Goal: Find specific page/section: Find specific page/section

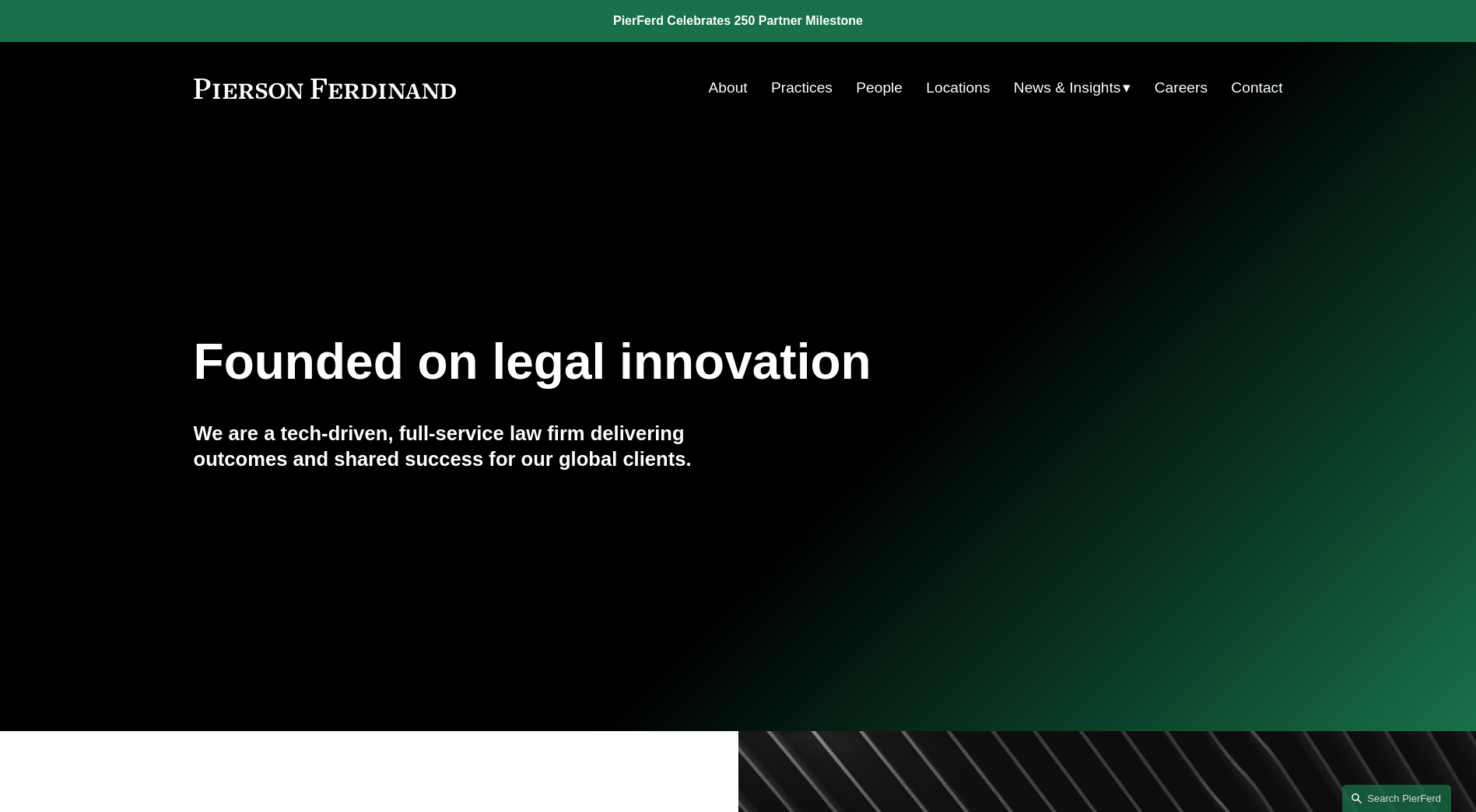
click at [900, 85] on nav "About Practices People Locations News & Insights News Insights Blogs Careers Co…" at bounding box center [996, 88] width 574 height 30
click at [872, 87] on link "People" at bounding box center [879, 88] width 47 height 30
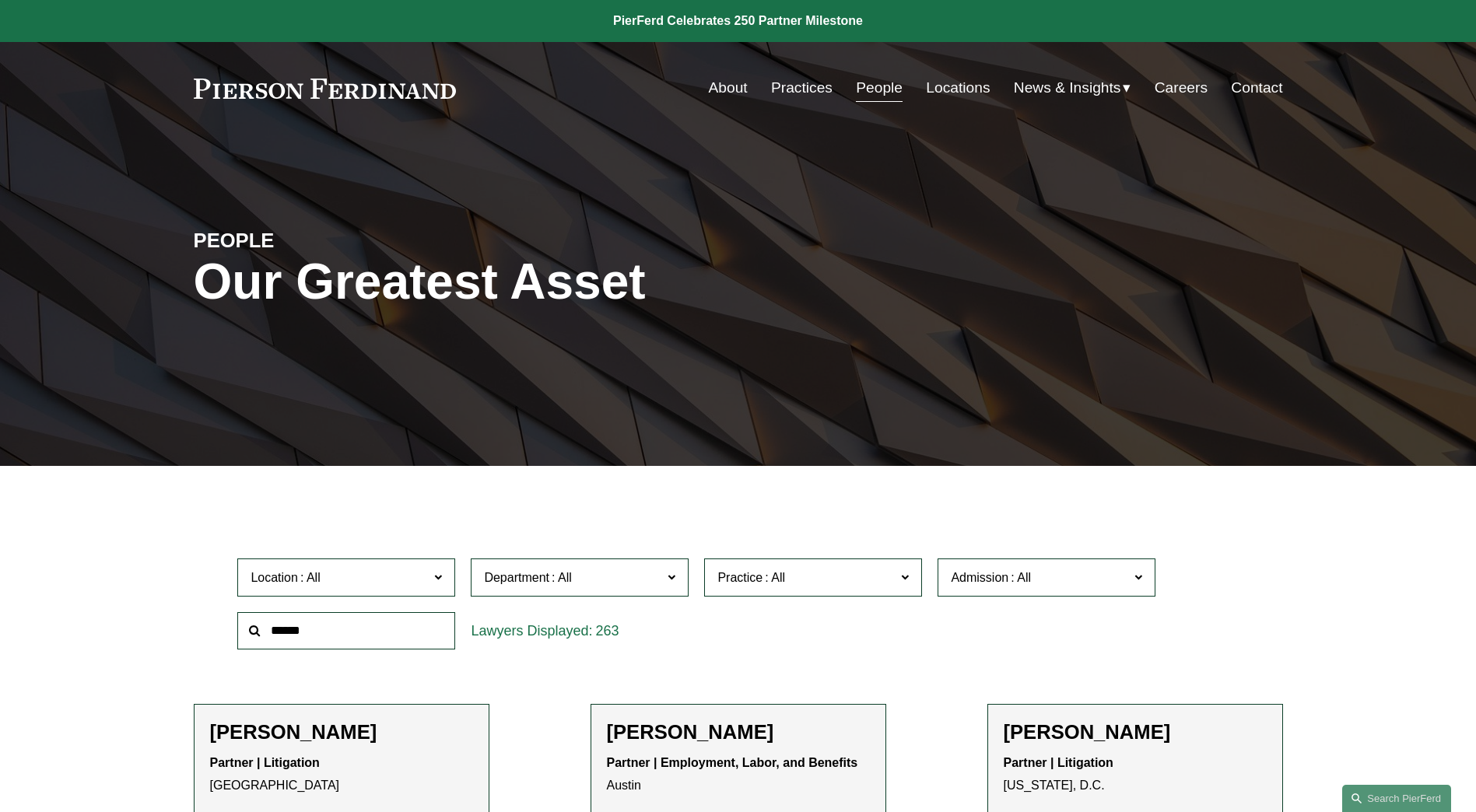
click at [391, 579] on span "Location" at bounding box center [340, 578] width 178 height 21
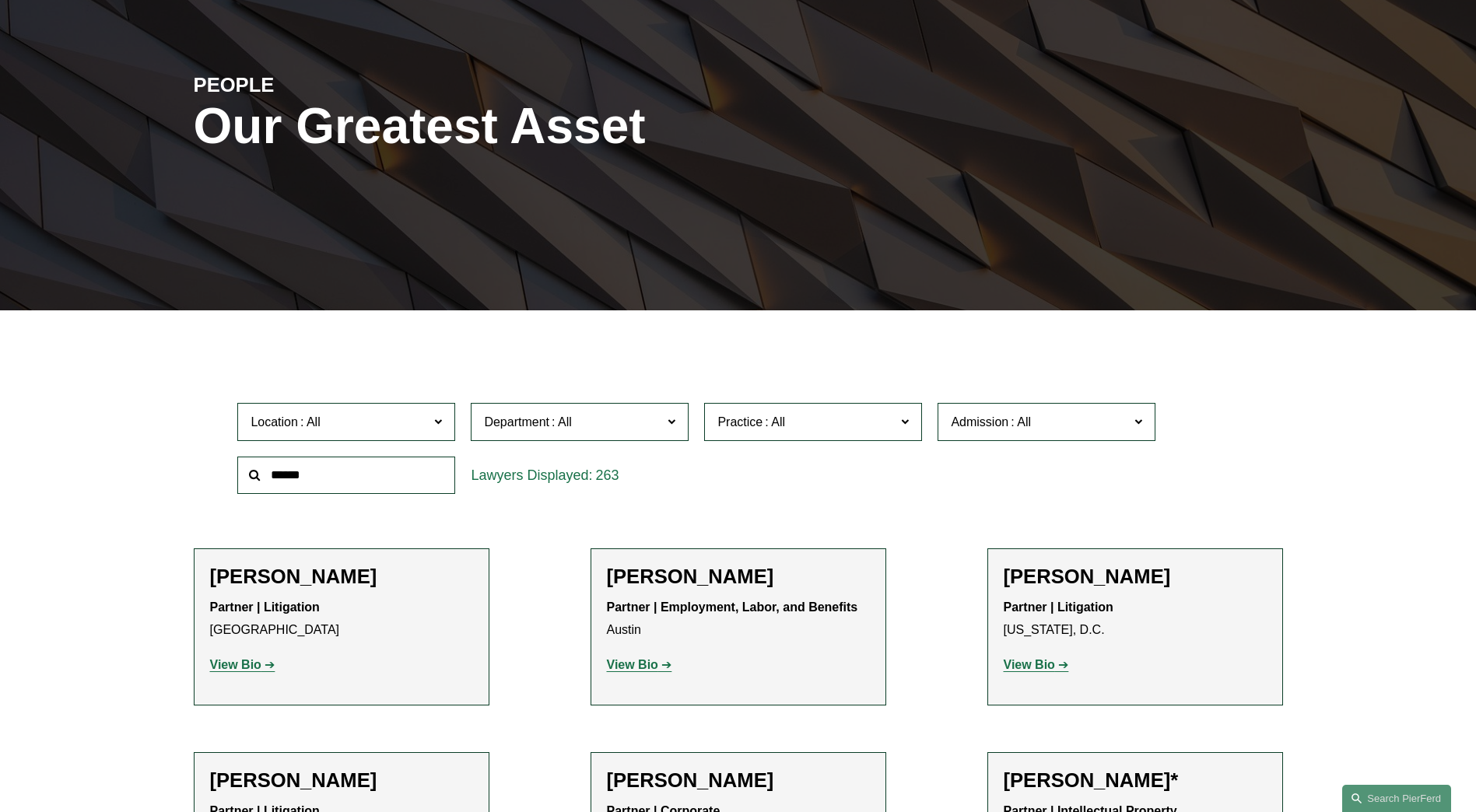
click at [0, 0] on link "Austin" at bounding box center [0, 0] width 0 height 0
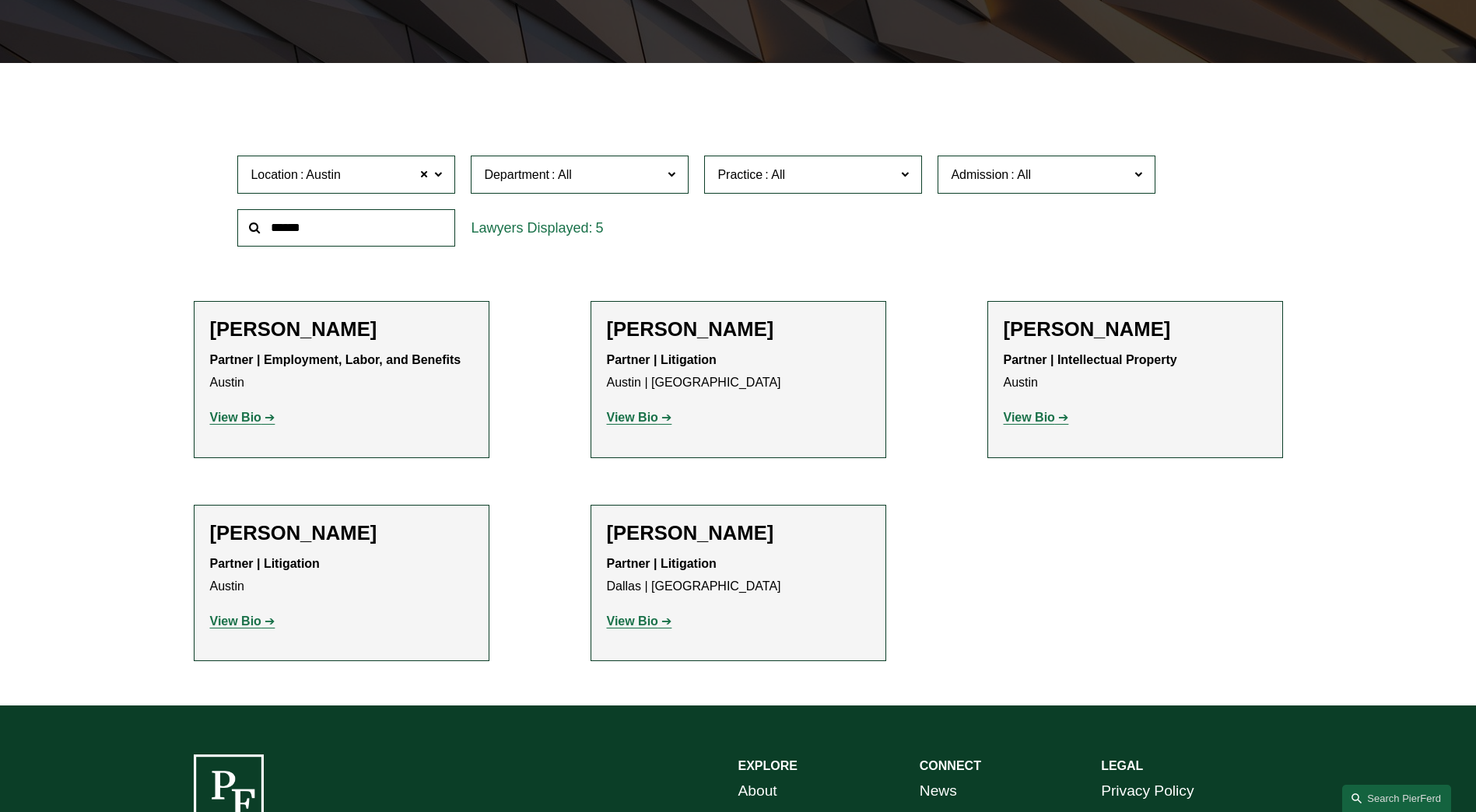
scroll to position [466, 0]
